Goal: Task Accomplishment & Management: Use online tool/utility

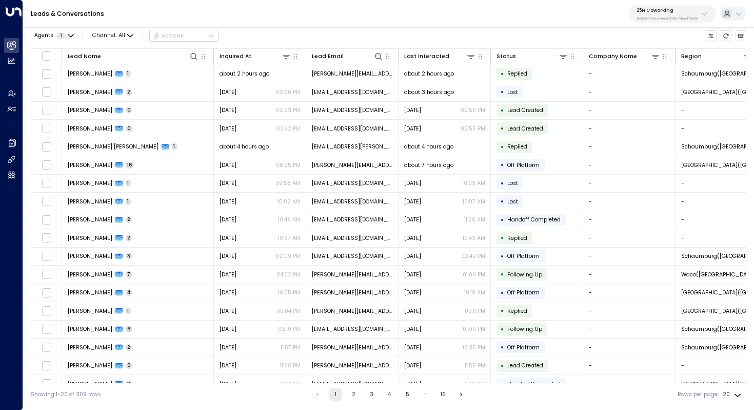
click at [658, 16] on p "3b9800f4-81ca-4ec0-8758-72fbe4763f36" at bounding box center [668, 18] width 62 height 4
type input "****"
click at [656, 64] on div "Four Leaf Properties ID: 34e1cd17-0f68-49af-bd32-3c48ce8611d1" at bounding box center [683, 70] width 100 height 16
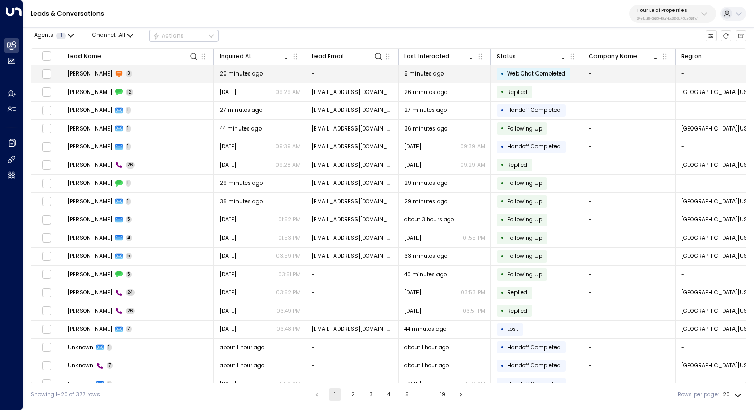
click at [124, 77] on td "[PERSON_NAME] 3" at bounding box center [138, 74] width 152 height 18
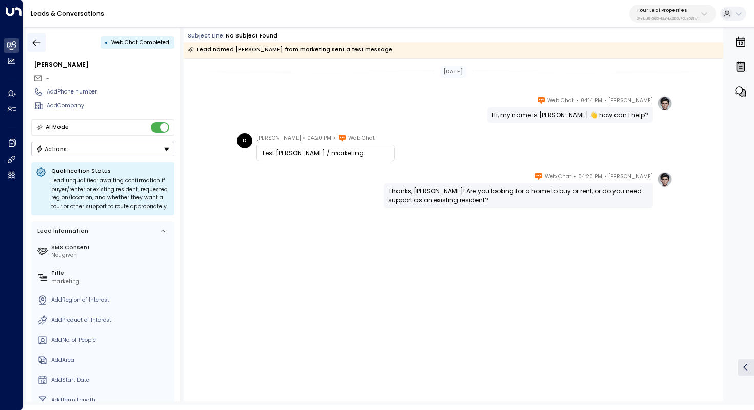
click at [37, 40] on icon "button" at bounding box center [36, 42] width 10 height 10
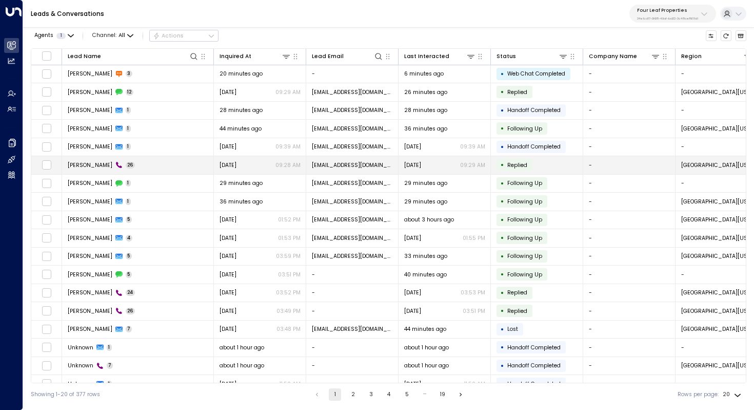
click at [163, 159] on td "[PERSON_NAME] 26" at bounding box center [138, 165] width 152 height 18
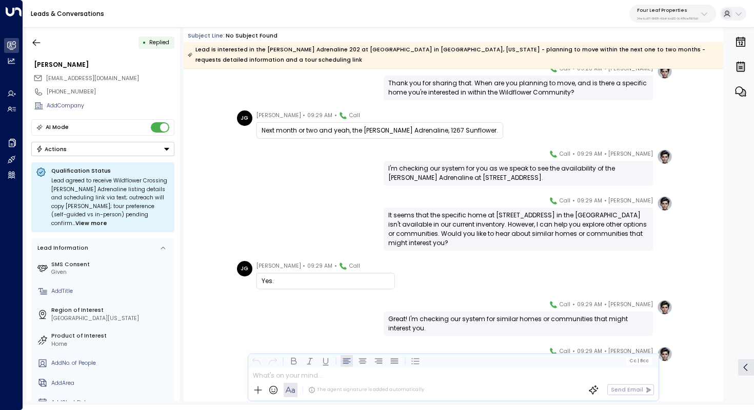
scroll to position [359, 0]
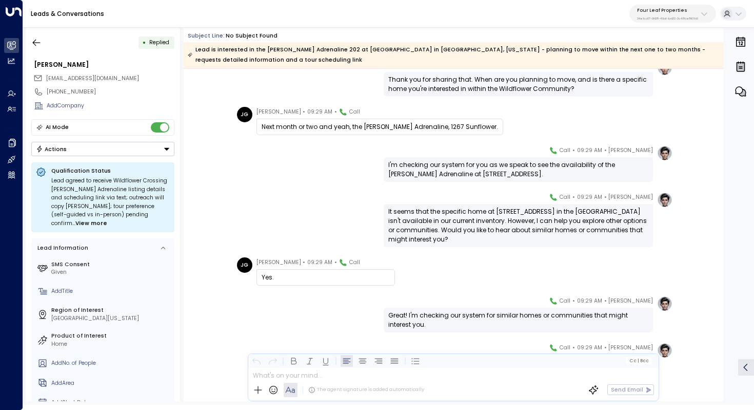
click at [446, 221] on div "It seems that the specific home at [STREET_ADDRESS] in the [GEOGRAPHIC_DATA] is…" at bounding box center [518, 225] width 260 height 37
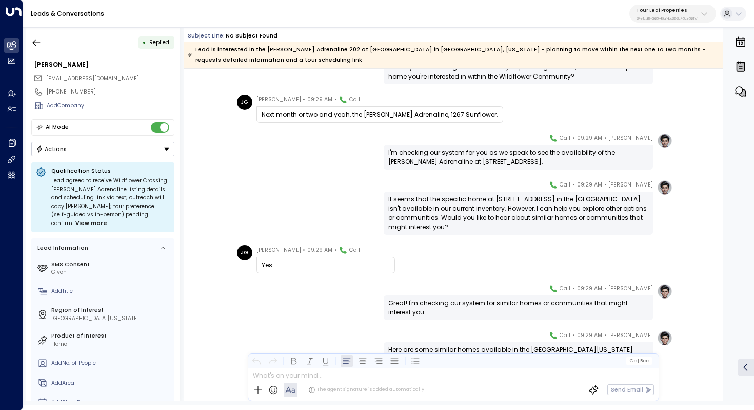
scroll to position [373, 0]
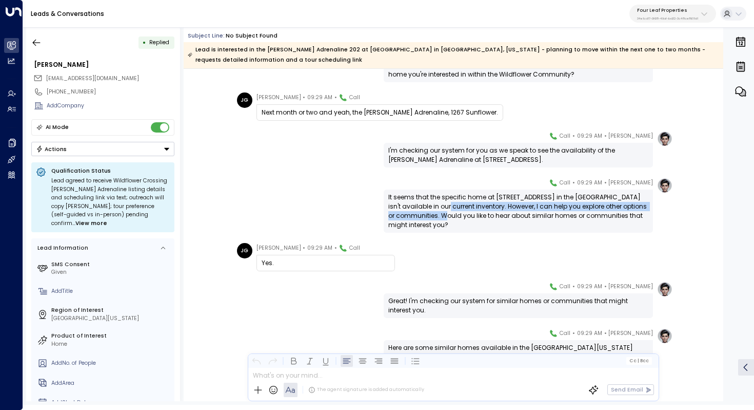
drag, startPoint x: 464, startPoint y: 207, endPoint x: 464, endPoint y: 218, distance: 10.8
click at [464, 218] on div "It seems that the specific home at [STREET_ADDRESS] in the [GEOGRAPHIC_DATA] is…" at bounding box center [518, 210] width 260 height 37
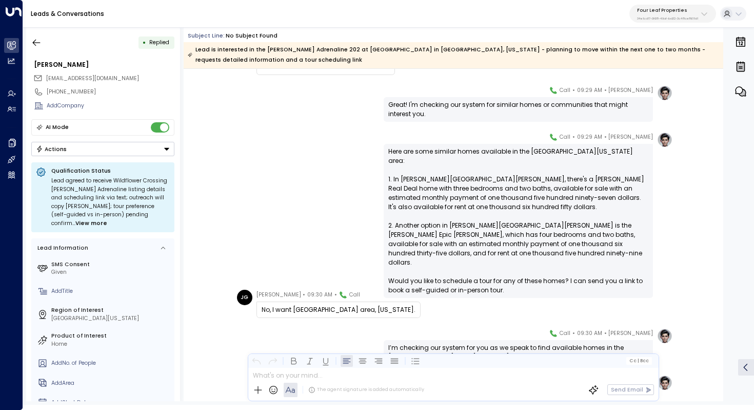
scroll to position [570, 0]
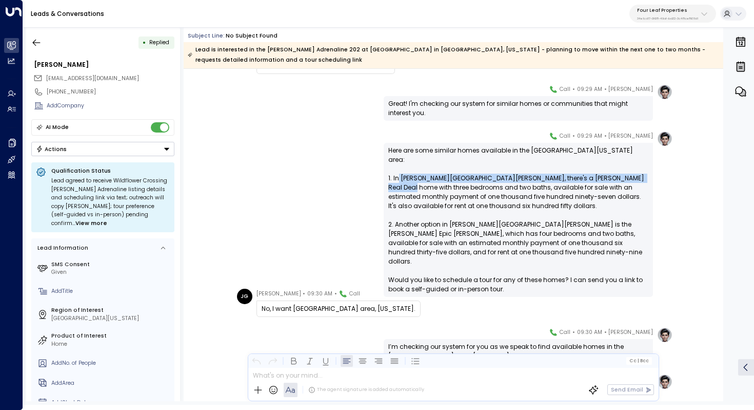
click at [448, 176] on div "Here are some similar homes available in the [GEOGRAPHIC_DATA][US_STATE] area: …" at bounding box center [518, 220] width 260 height 148
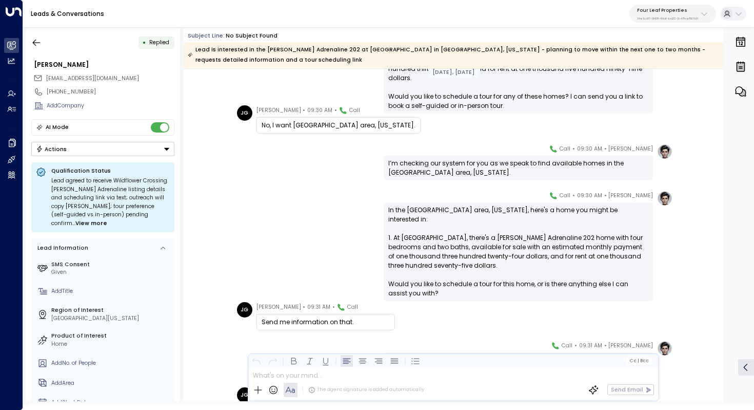
scroll to position [792, 0]
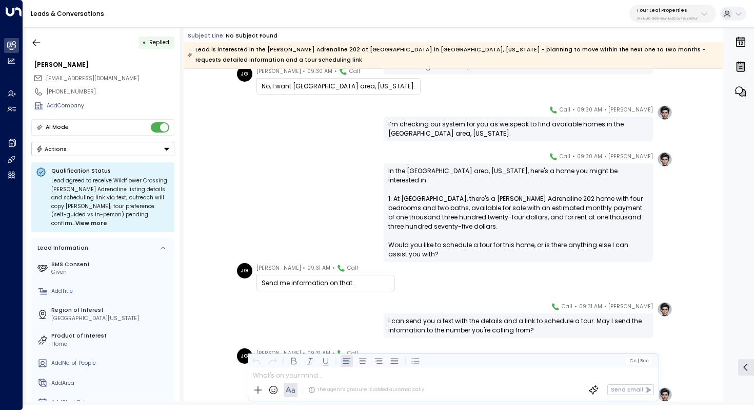
click at [461, 193] on div "In the [GEOGRAPHIC_DATA] area, [US_STATE], here's a home you might be intereste…" at bounding box center [518, 212] width 260 height 92
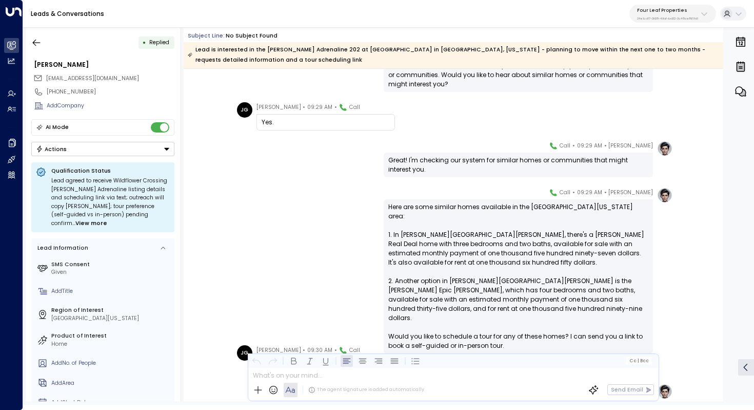
scroll to position [516, 0]
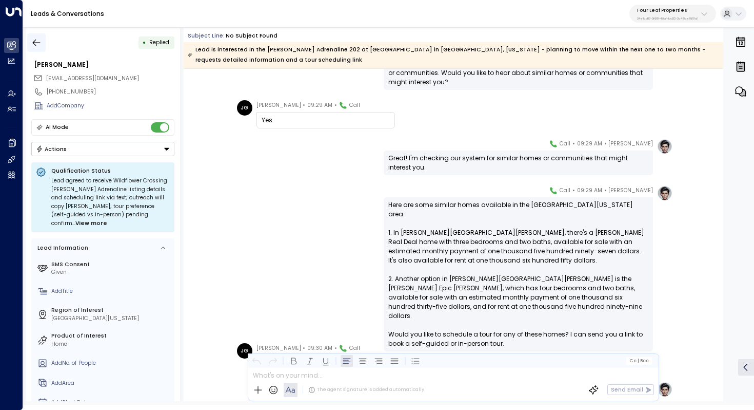
click at [36, 41] on icon "button" at bounding box center [36, 42] width 10 height 10
